Goal: Download file/media

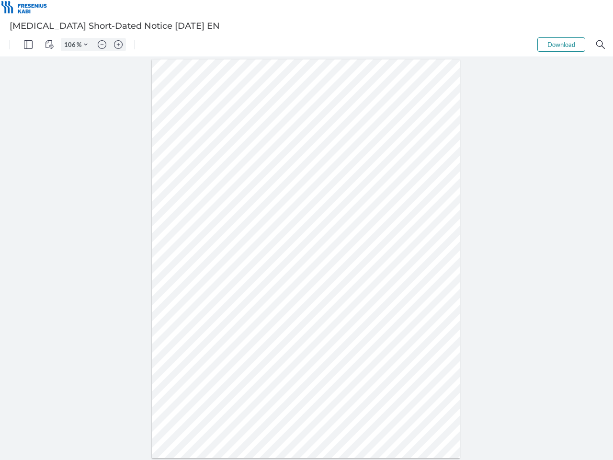
click at [28, 45] on img "Panel" at bounding box center [28, 44] width 9 height 9
click at [49, 45] on img "View Controls" at bounding box center [49, 44] width 9 height 9
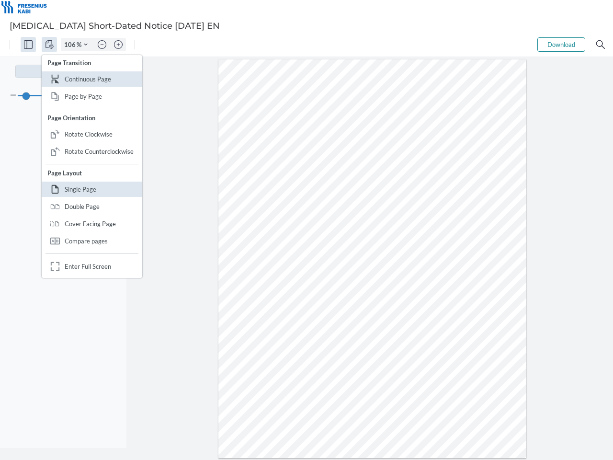
click at [71, 45] on input "106" at bounding box center [68, 44] width 15 height 9
click at [86, 45] on img "Zoom Controls" at bounding box center [86, 45] width 4 height 4
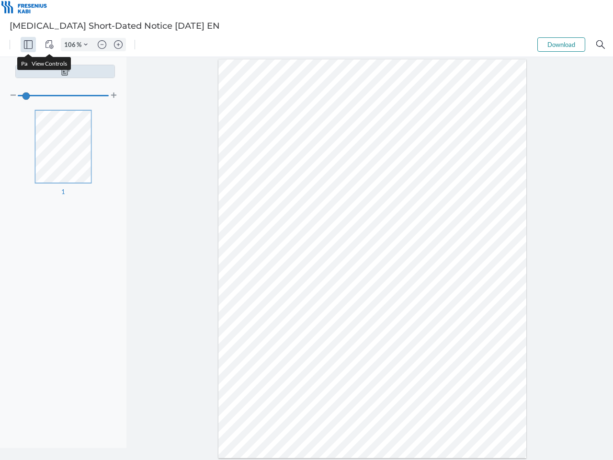
click at [102, 45] on img "Zoom out" at bounding box center [102, 44] width 9 height 9
click at [118, 45] on img "Zoom in" at bounding box center [118, 44] width 9 height 9
type input "106"
click at [561, 45] on button "Download" at bounding box center [561, 44] width 48 height 14
click at [600, 45] on img "Search" at bounding box center [600, 44] width 9 height 9
